Goal: Information Seeking & Learning: Check status

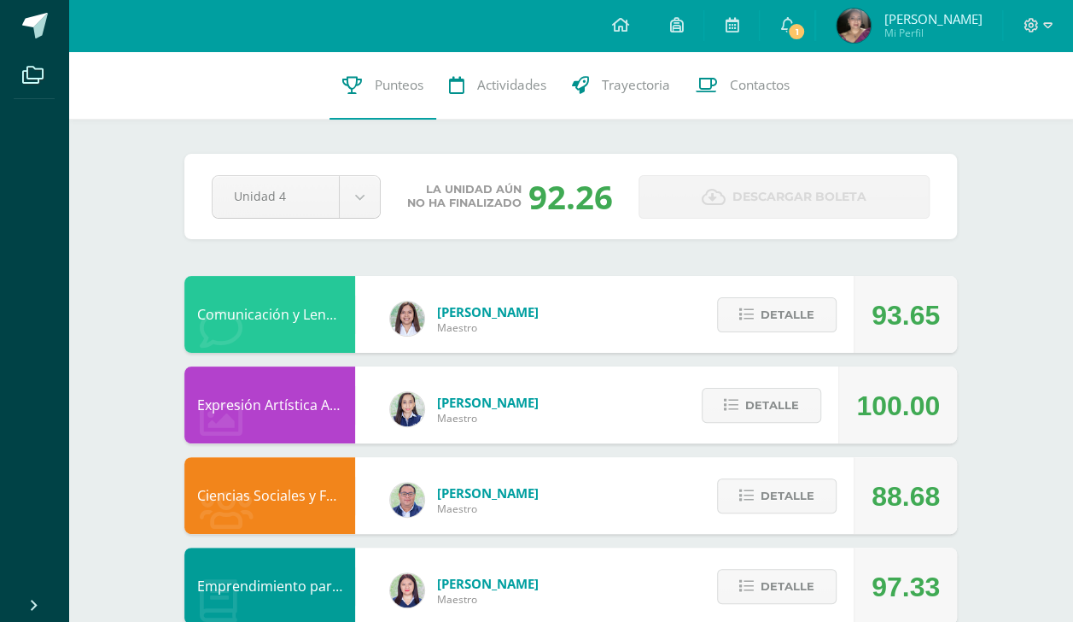
click at [746, 325] on button "Detalle" at bounding box center [777, 314] width 120 height 35
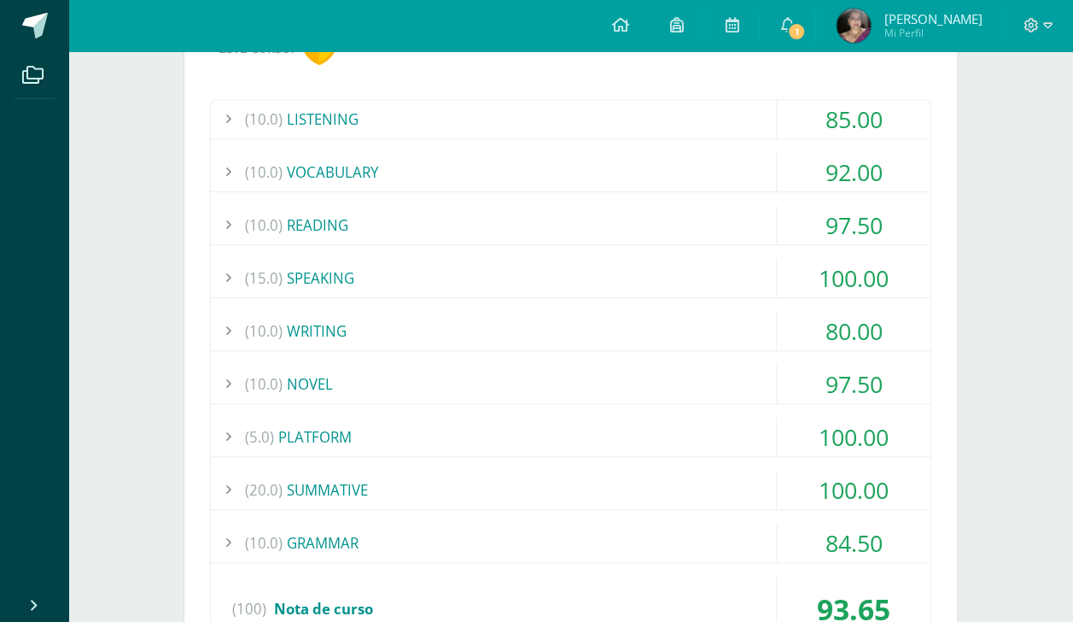
scroll to position [271, 0]
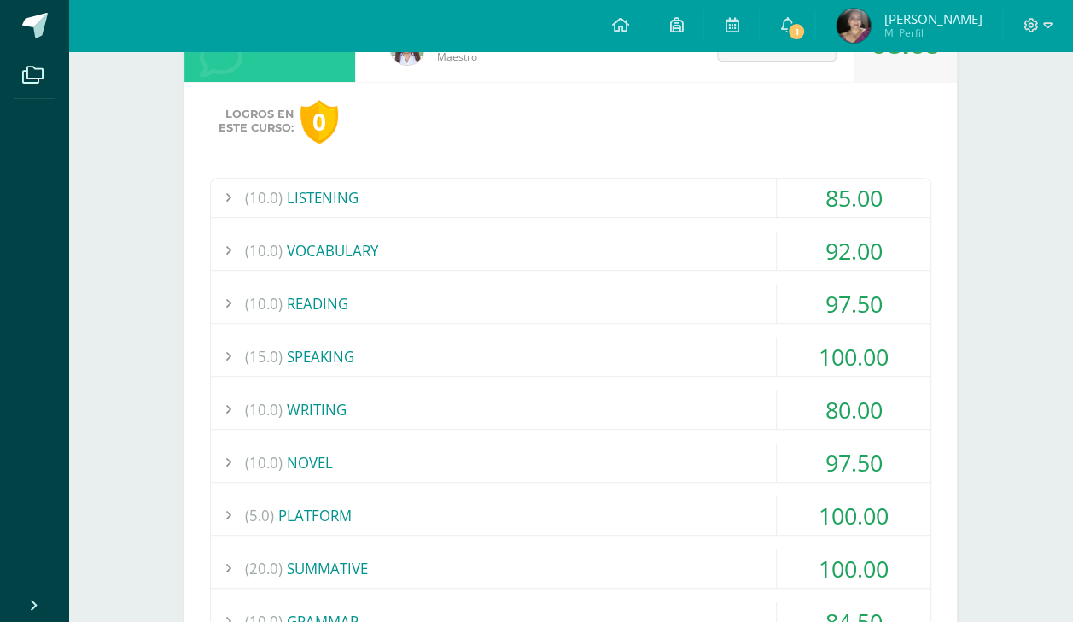
click at [668, 208] on div "(10.0) LISTENING" at bounding box center [571, 197] width 720 height 38
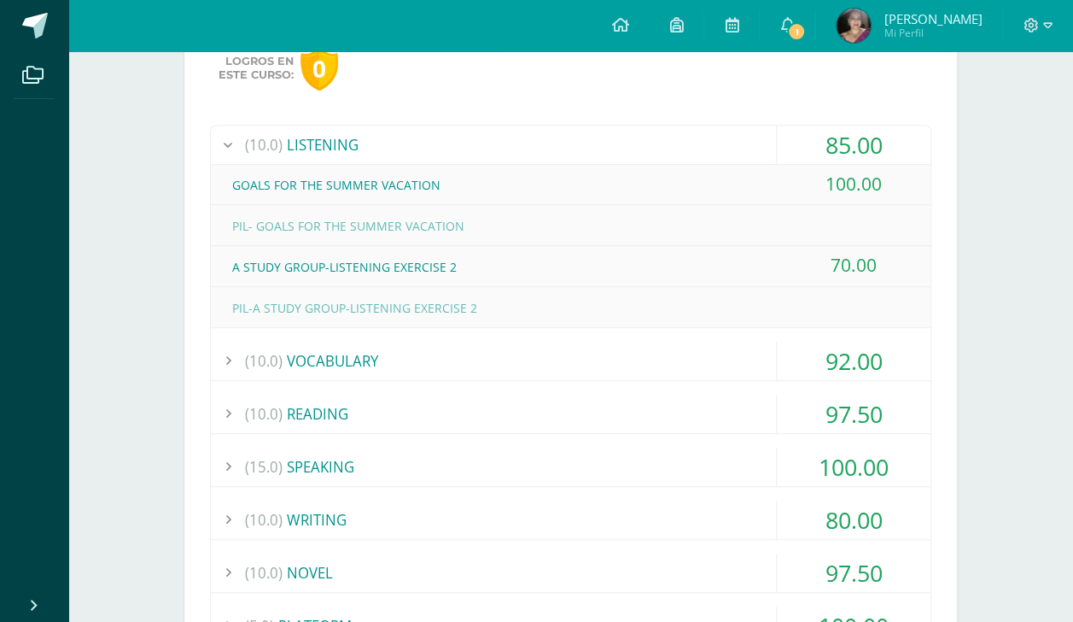
scroll to position [325, 0]
click at [629, 359] on div "(10.0) VOCABULARY" at bounding box center [571, 359] width 720 height 38
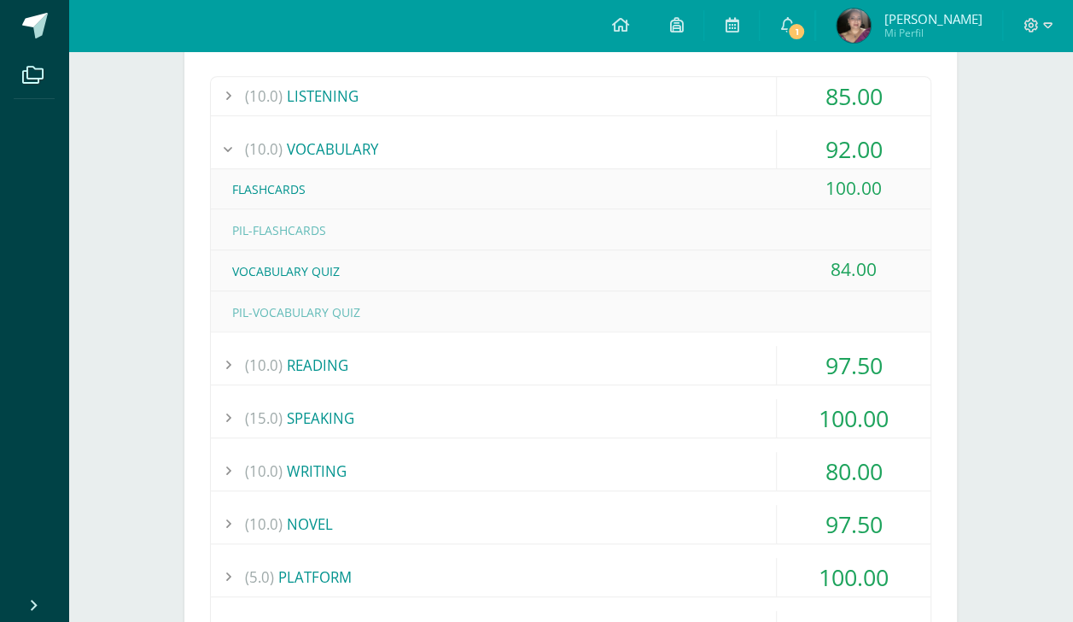
scroll to position [373, 0]
click at [631, 363] on div "(10.0) READING" at bounding box center [571, 364] width 720 height 38
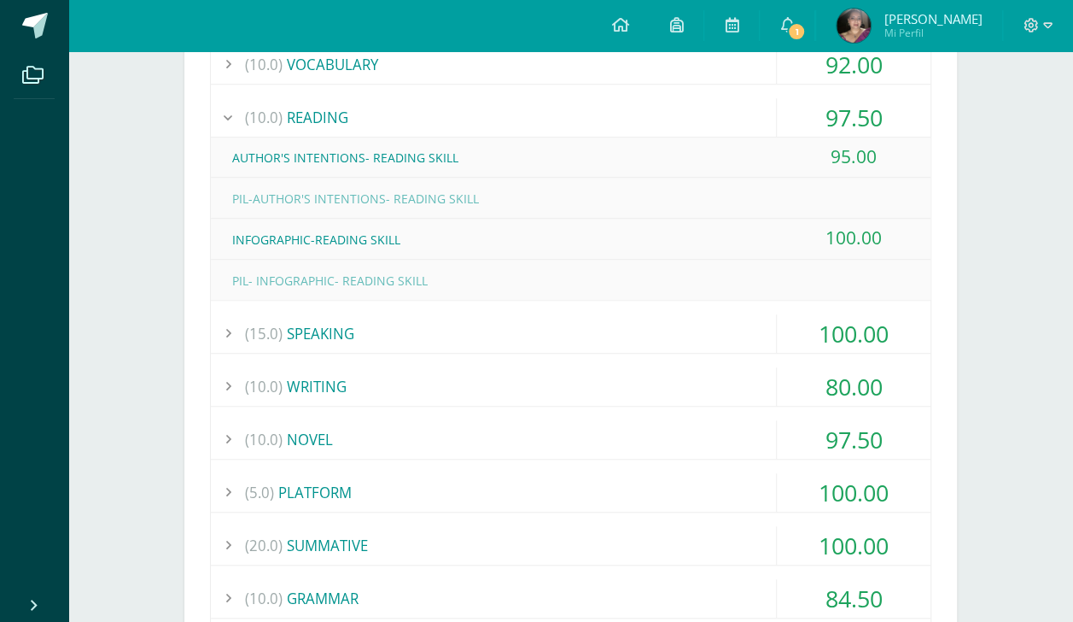
scroll to position [458, 0]
click at [617, 325] on div "(15.0) SPEAKING" at bounding box center [571, 332] width 720 height 38
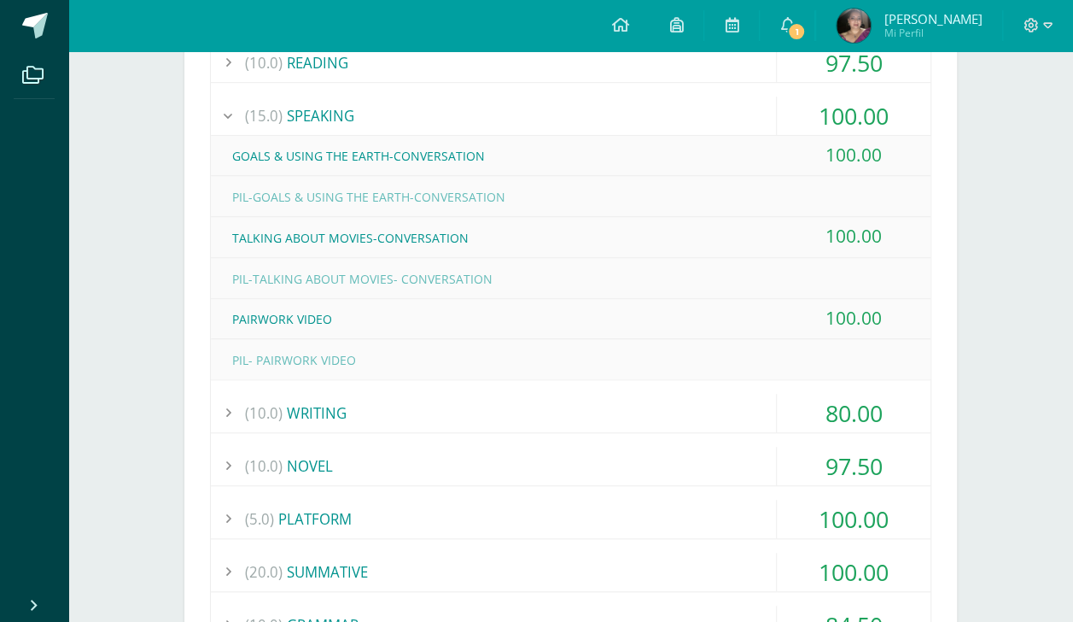
scroll to position [536, 0]
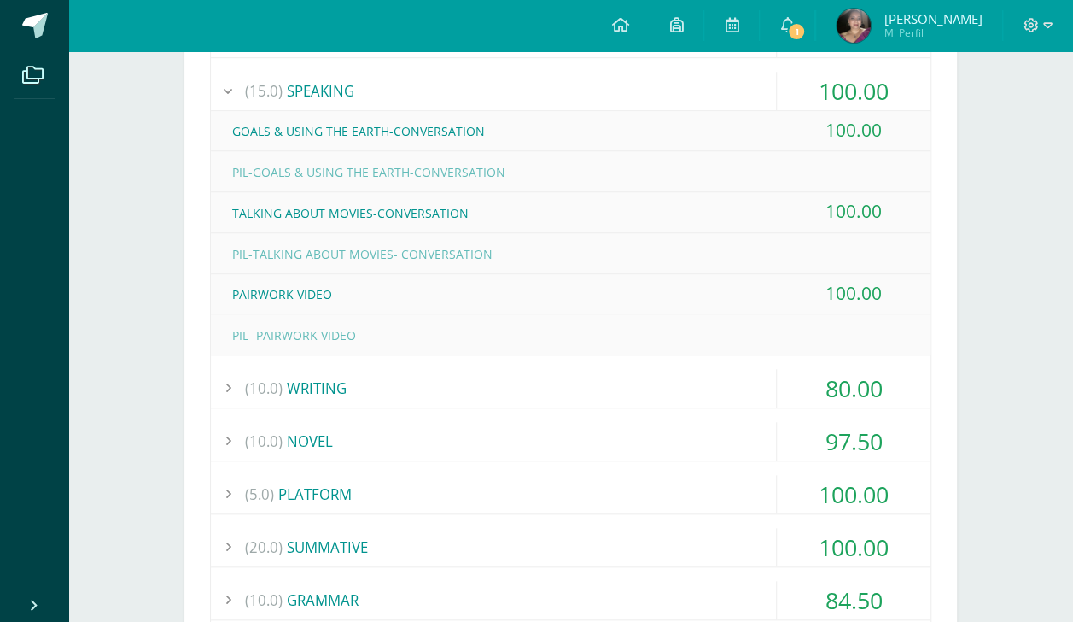
click at [603, 386] on div "(10.0) WRITING" at bounding box center [571, 388] width 720 height 38
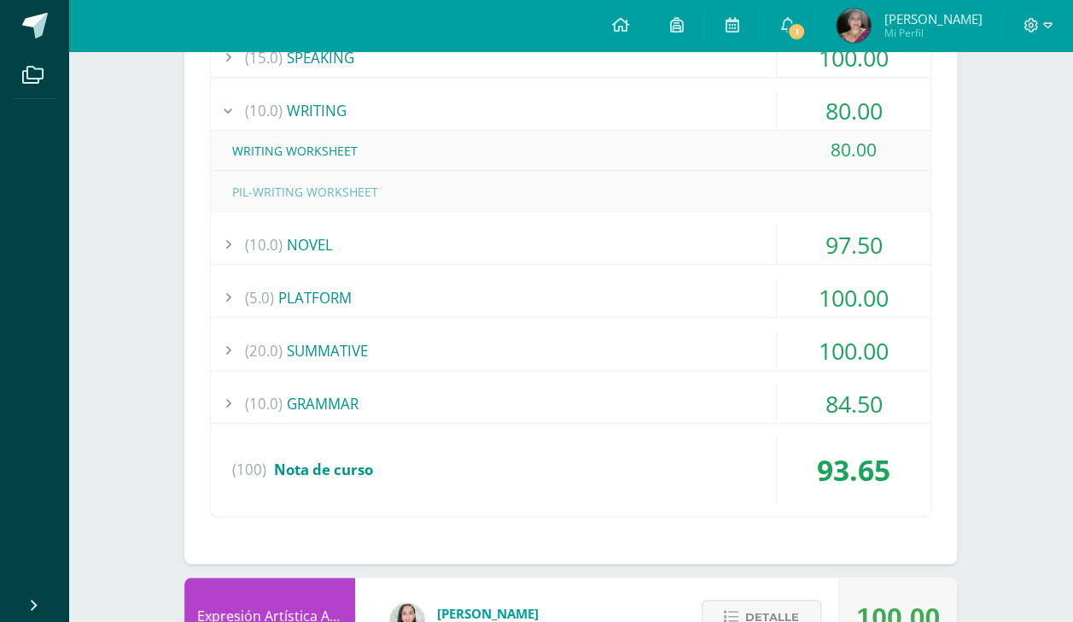
scroll to position [576, 0]
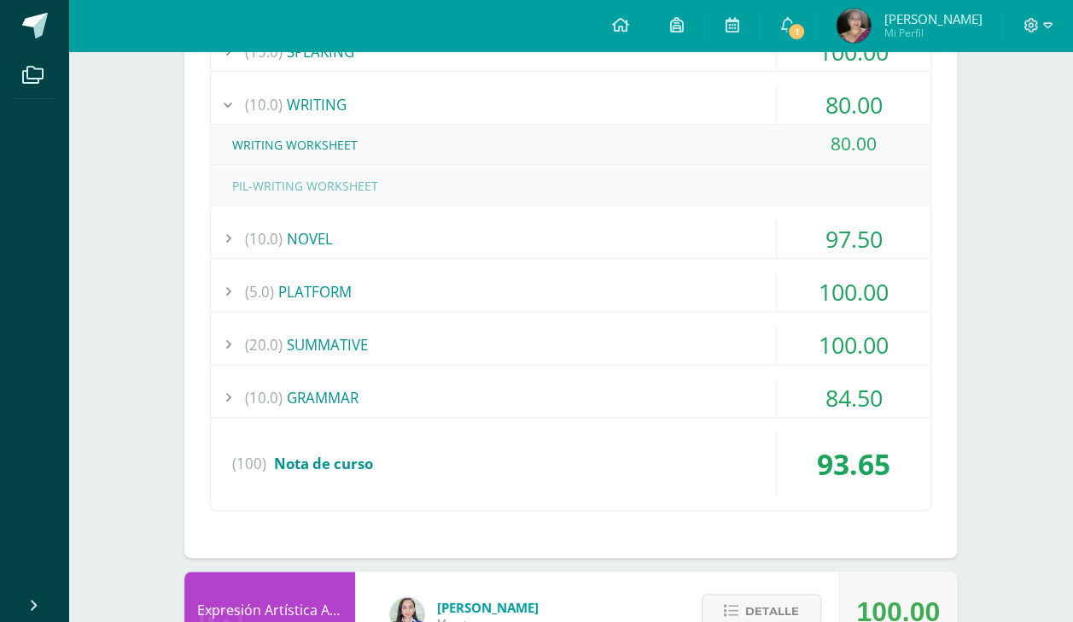
click at [550, 238] on div "(10.0) NOVEL" at bounding box center [571, 238] width 720 height 38
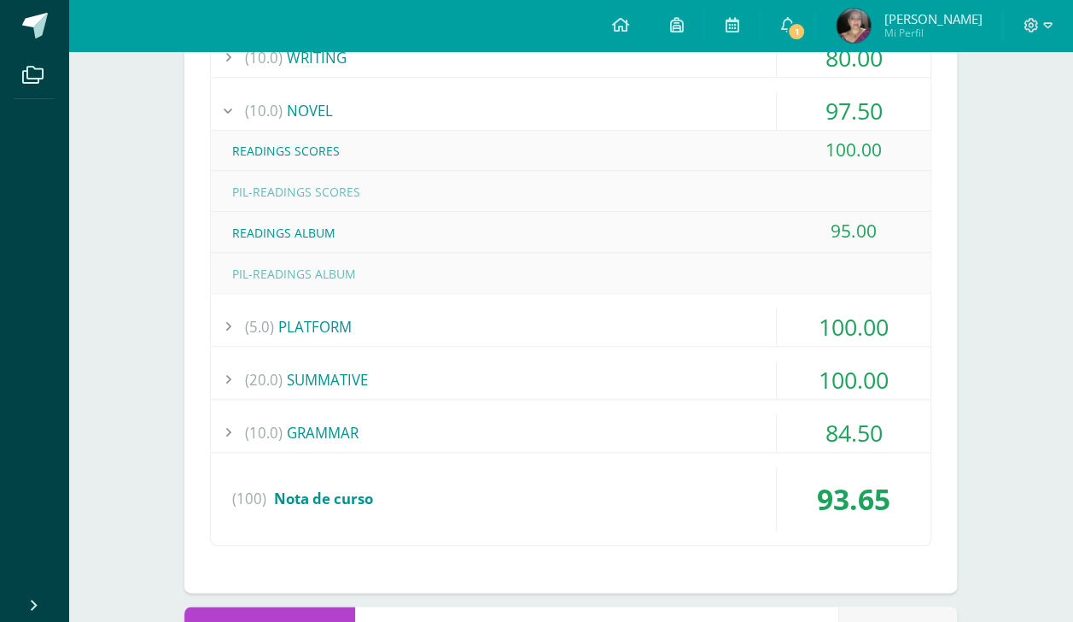
scroll to position [622, 0]
click at [537, 334] on div "(5.0) PLATFORM" at bounding box center [571, 327] width 720 height 38
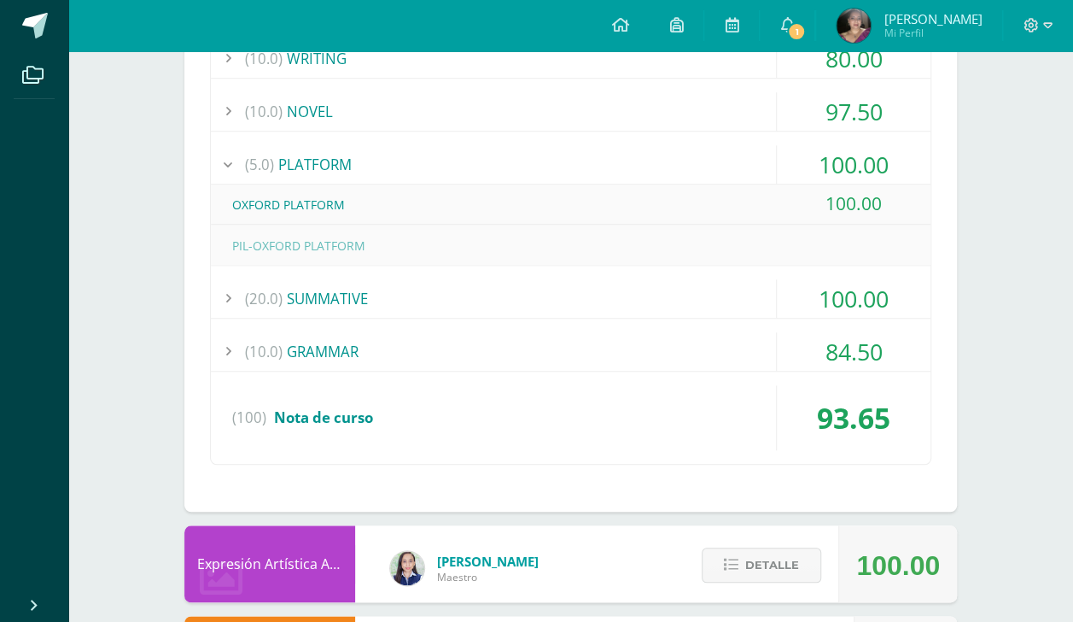
click at [475, 287] on div "(20.0) SUMMATIVE" at bounding box center [571, 298] width 720 height 38
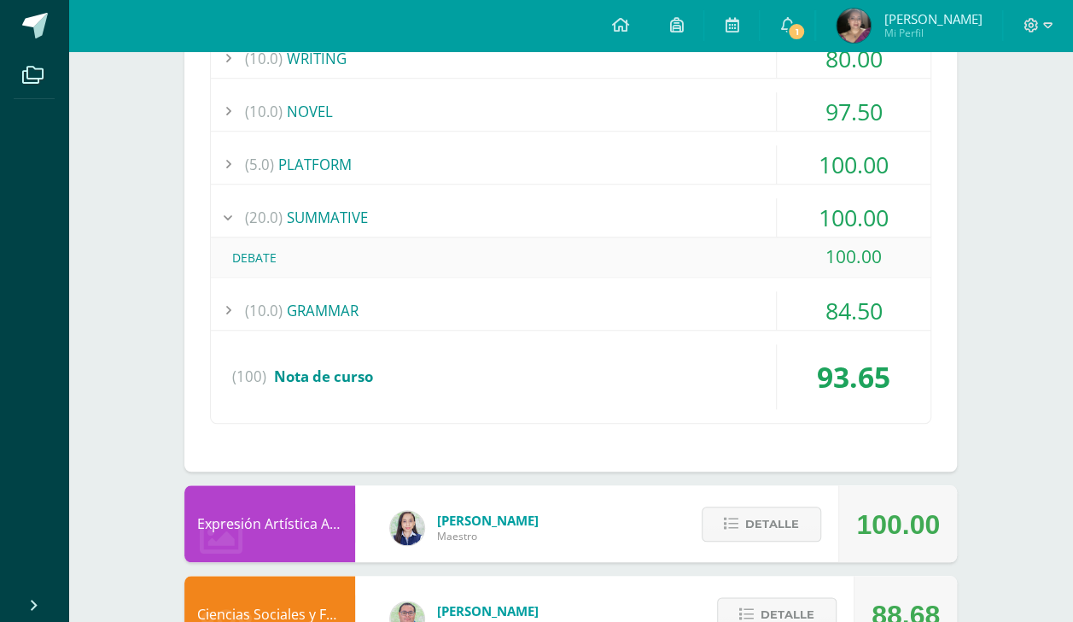
click at [485, 304] on div "(10.0) GRAMMAR" at bounding box center [571, 310] width 720 height 38
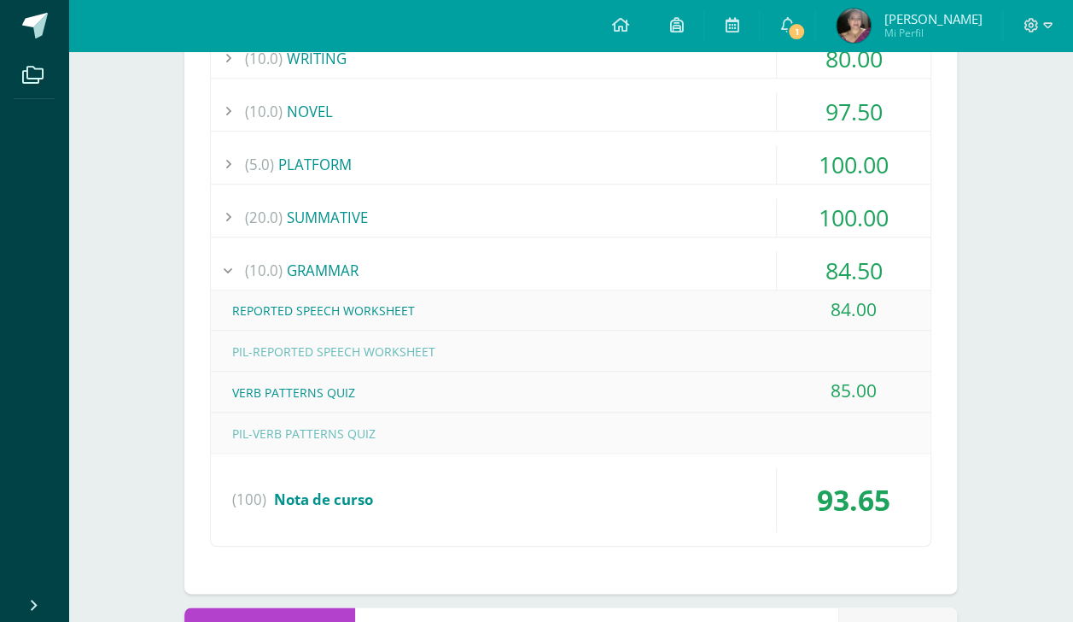
click at [485, 274] on div "(10.0) GRAMMAR" at bounding box center [571, 270] width 720 height 38
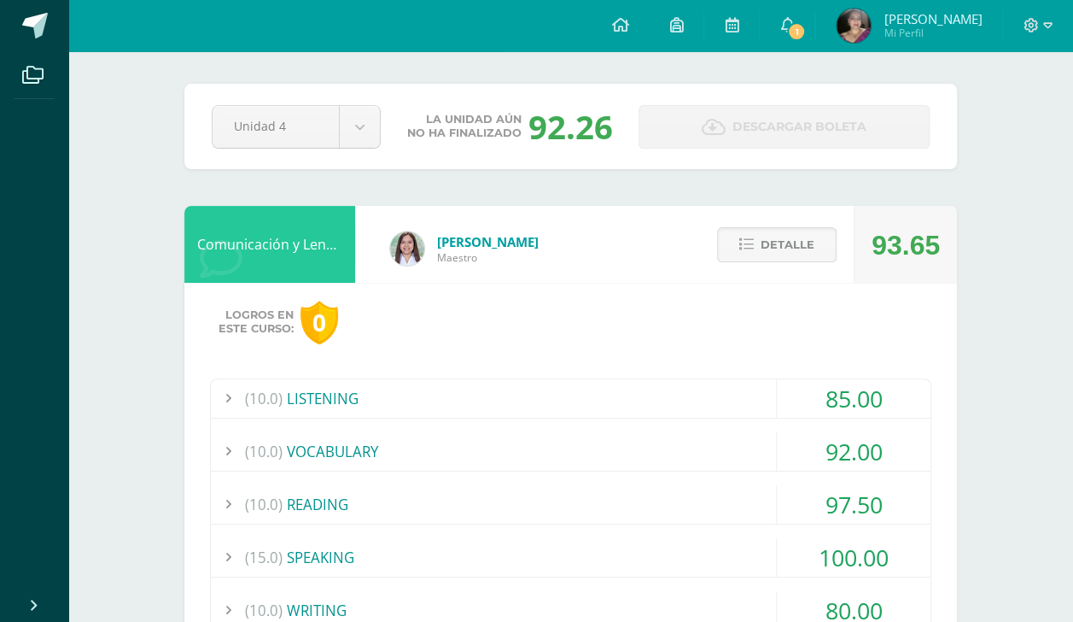
scroll to position [49, 0]
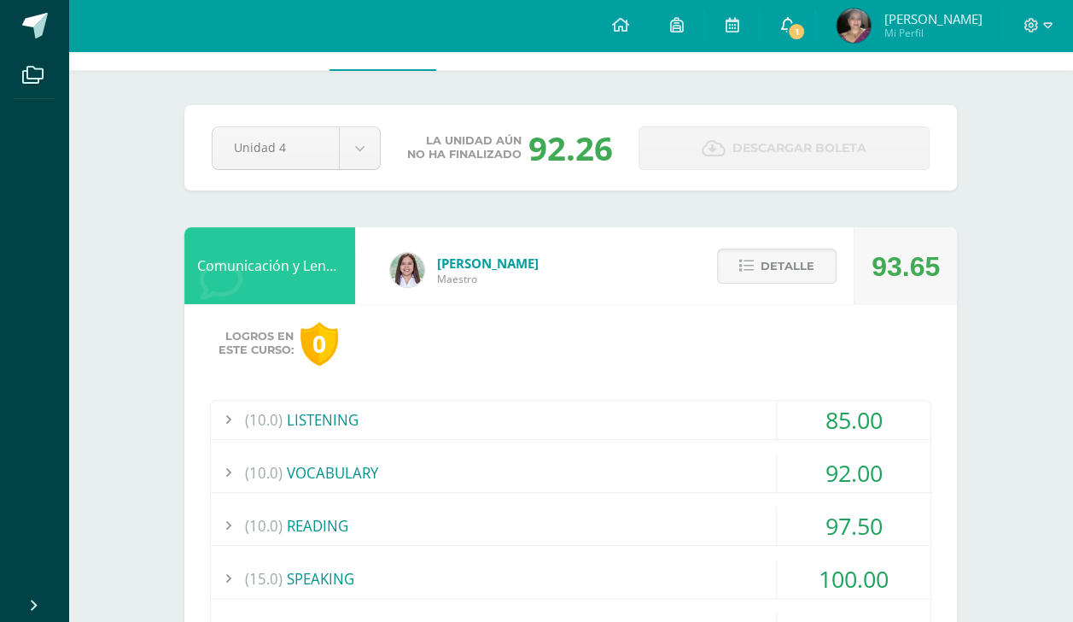
click at [772, 30] on link "1" at bounding box center [787, 25] width 55 height 51
